Goal: Check status: Check status

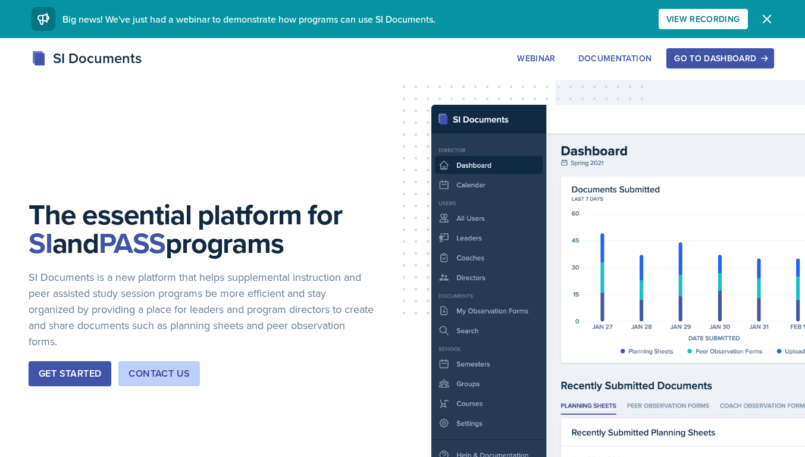
click at [472, 20] on icon "button" at bounding box center [766, 19] width 14 height 14
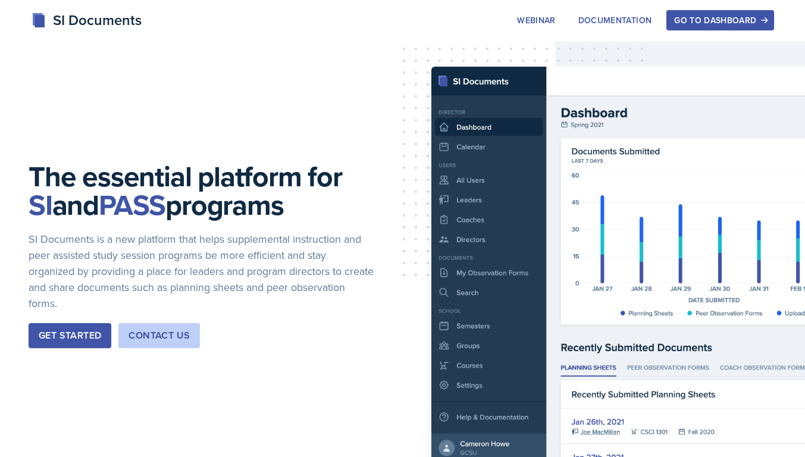
click at [472, 20] on div "Go to Dashboard" at bounding box center [720, 20] width 92 height 10
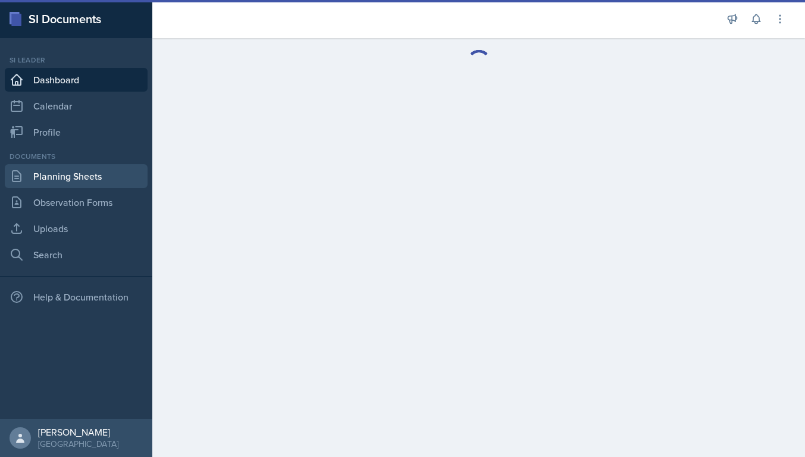
click at [70, 174] on link "Planning Sheets" at bounding box center [76, 176] width 143 height 24
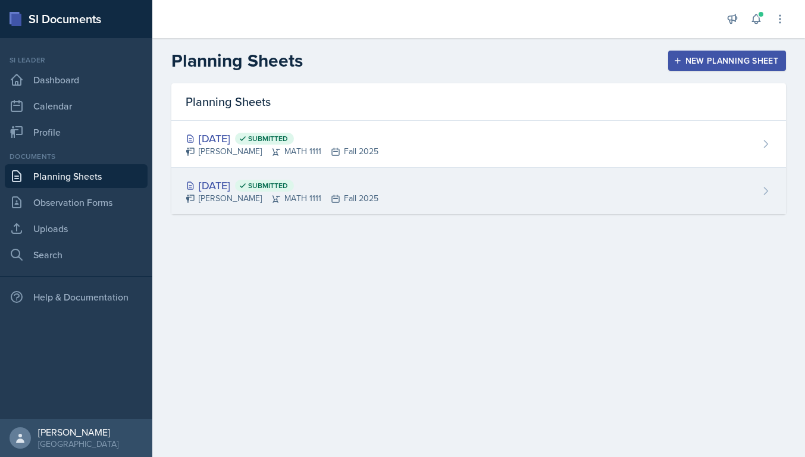
click at [230, 180] on div "[DATE] Submitted" at bounding box center [282, 185] width 193 height 16
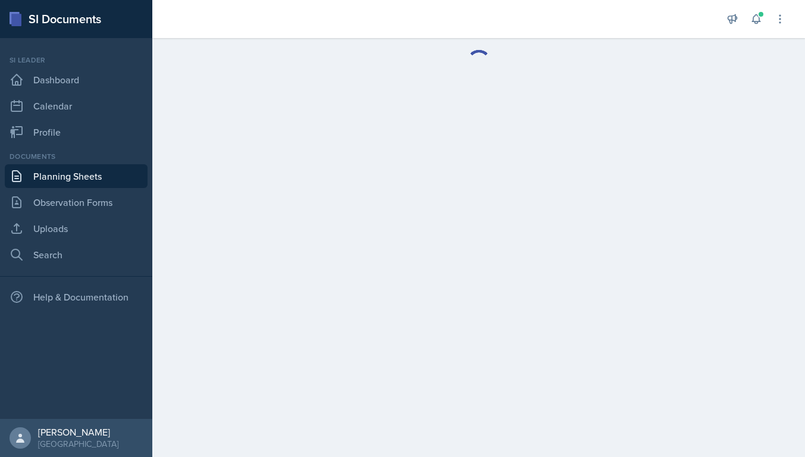
click at [230, 180] on main at bounding box center [478, 247] width 652 height 419
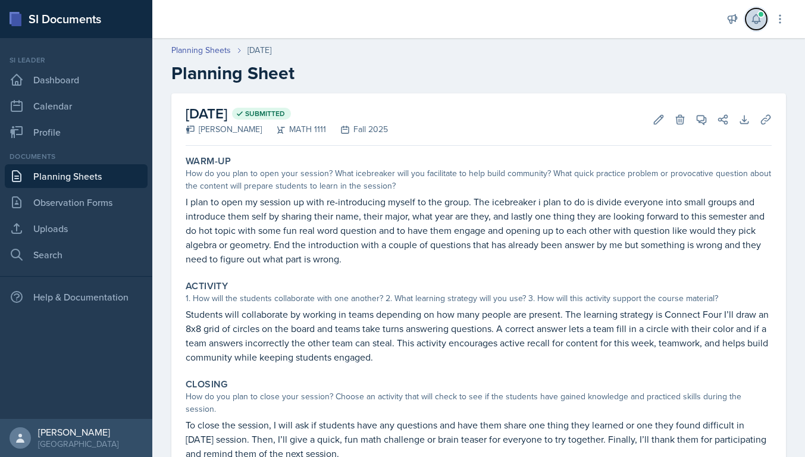
click at [472, 8] on button at bounding box center [755, 18] width 21 height 21
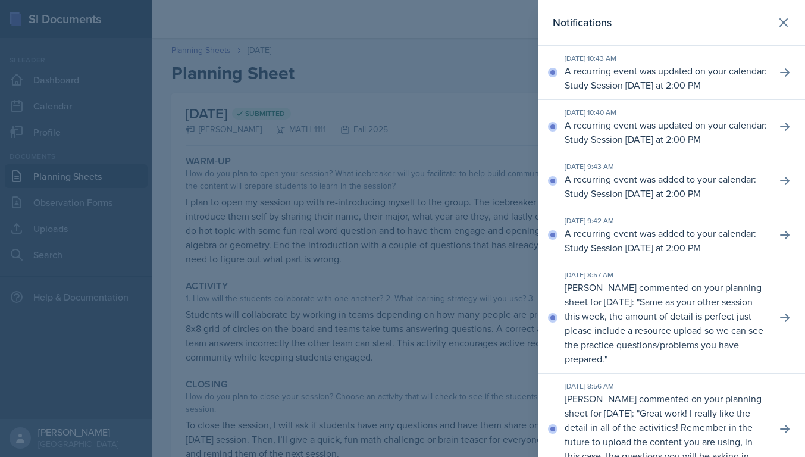
drag, startPoint x: 566, startPoint y: 72, endPoint x: 749, endPoint y: 87, distance: 184.4
click at [472, 87] on p "A recurring event was updated on your calendar: Study Session [DATE] at 2:00 PM" at bounding box center [665, 78] width 202 height 29
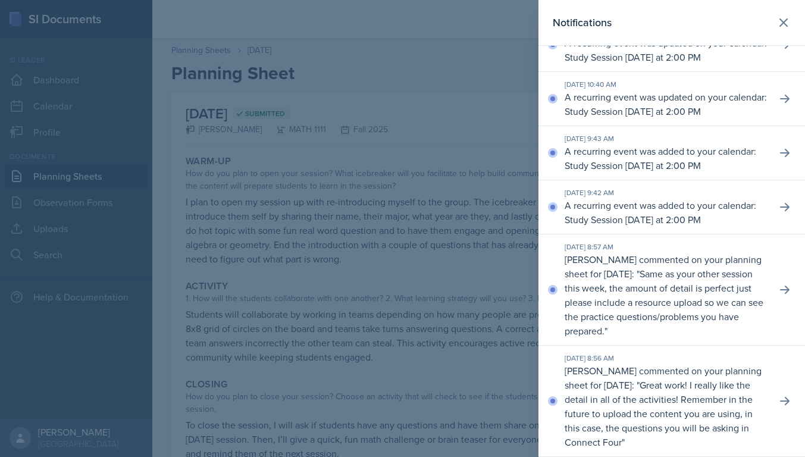
click at [367, 243] on div at bounding box center [402, 228] width 805 height 457
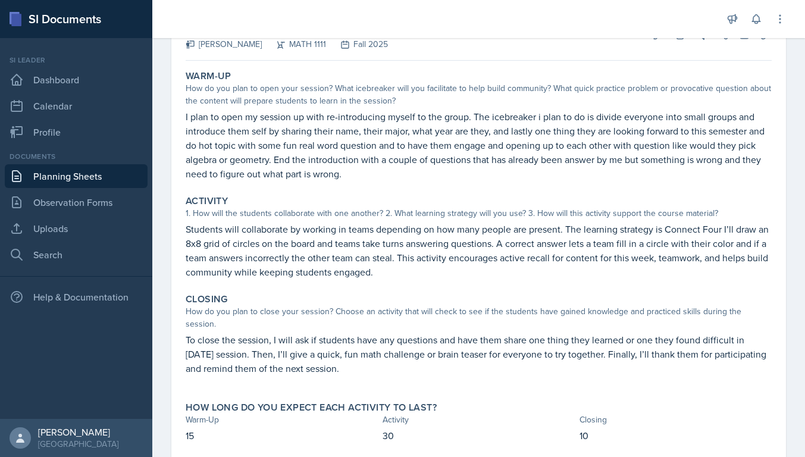
scroll to position [87, 0]
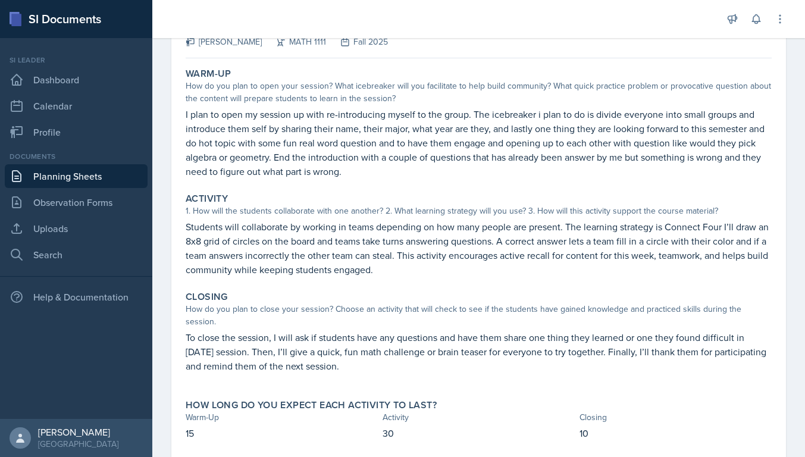
click at [456, 330] on p "To close the session, I will ask if students have any questions and have them s…" at bounding box center [479, 351] width 586 height 43
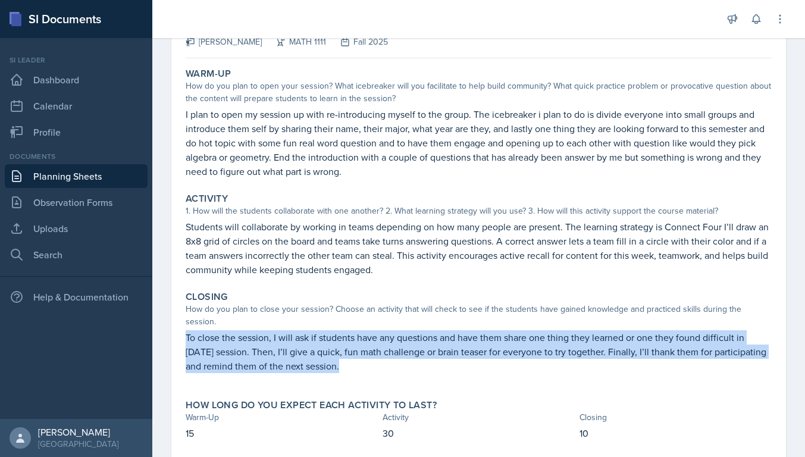
click at [456, 330] on p "To close the session, I will ask if students have any questions and have them s…" at bounding box center [479, 351] width 586 height 43
copy p "To close the session, I will ask if students have any questions and have them s…"
